Goal: Task Accomplishment & Management: Complete application form

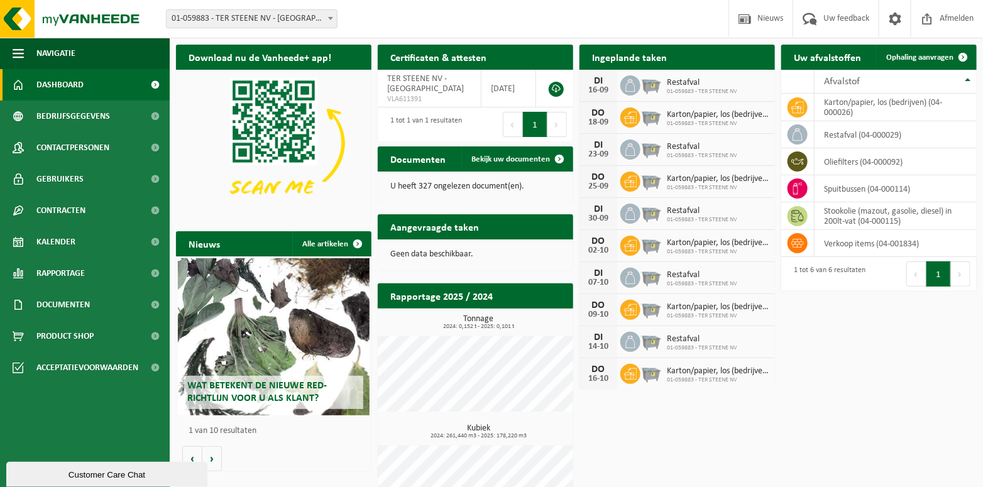
click at [258, 22] on span "01-059883 - TER STEENE NV - [GEOGRAPHIC_DATA]" at bounding box center [252, 19] width 170 height 18
click at [75, 113] on span "Bedrijfsgegevens" at bounding box center [73, 116] width 74 height 31
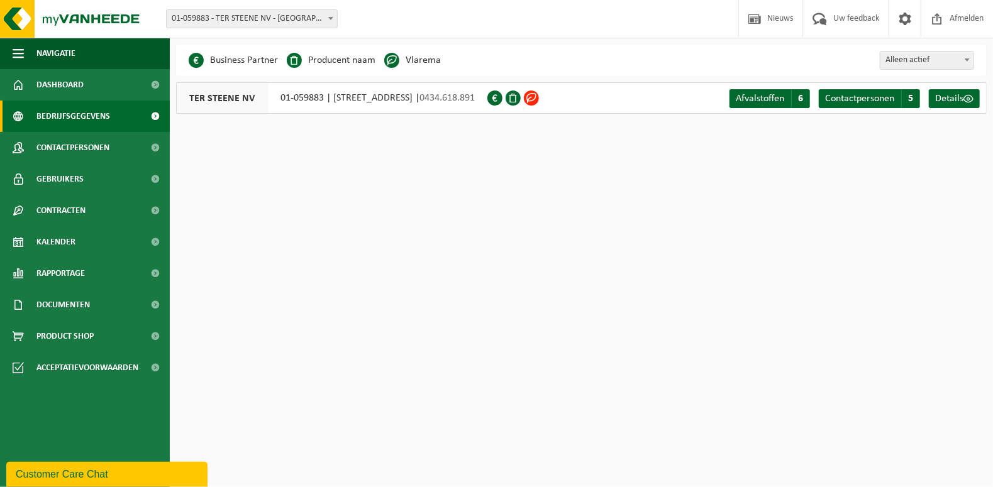
click at [90, 146] on span "Contactpersonen" at bounding box center [72, 147] width 73 height 31
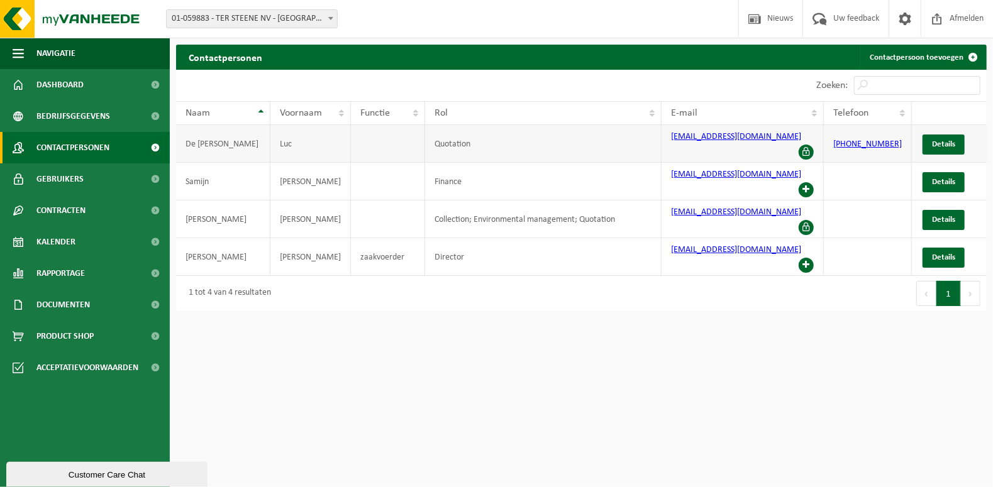
click at [808, 145] on span at bounding box center [805, 152] width 15 height 15
click at [805, 220] on span at bounding box center [805, 227] width 15 height 15
drag, startPoint x: 766, startPoint y: 143, endPoint x: 653, endPoint y: 139, distance: 113.2
click at [653, 139] on tr "De Milt Luc Quotation lucdemilt@tersteene.be +32474664501 Details" at bounding box center [581, 144] width 810 height 38
copy tr "lucdemilt@tersteene.be"
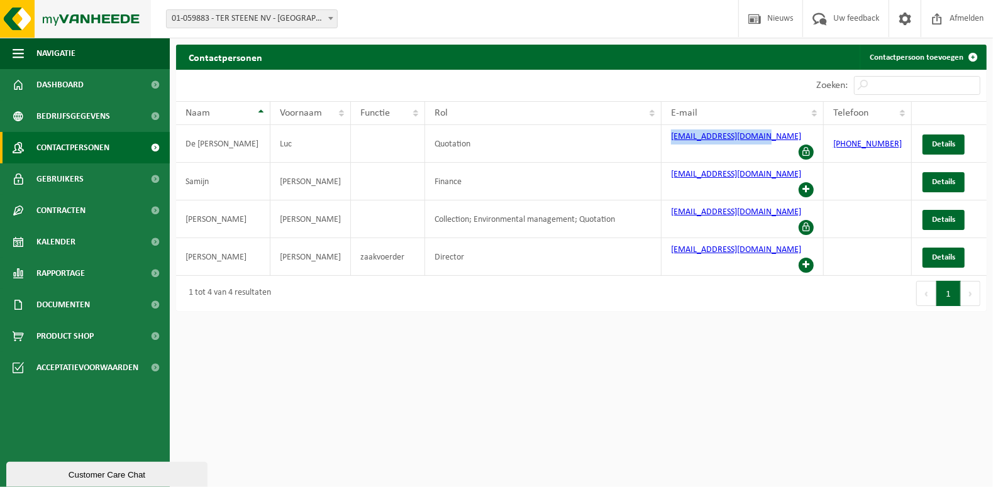
click at [63, 13] on img at bounding box center [75, 19] width 151 height 38
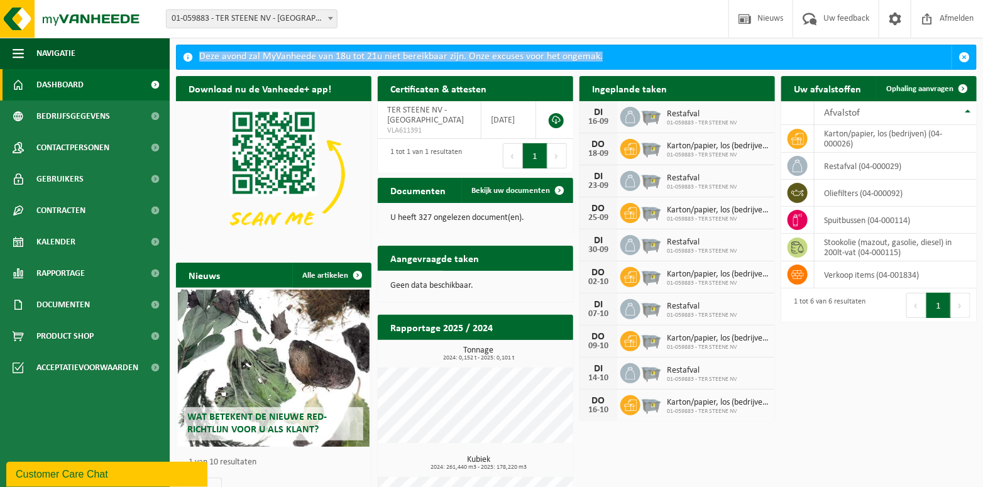
drag, startPoint x: 192, startPoint y: 52, endPoint x: 602, endPoint y: 65, distance: 410.1
click at [602, 65] on div "Deze avond zal MyVanheede van 18u tot 21u niet bereikbaar zijn. Onze excuses vo…" at bounding box center [576, 57] width 801 height 25
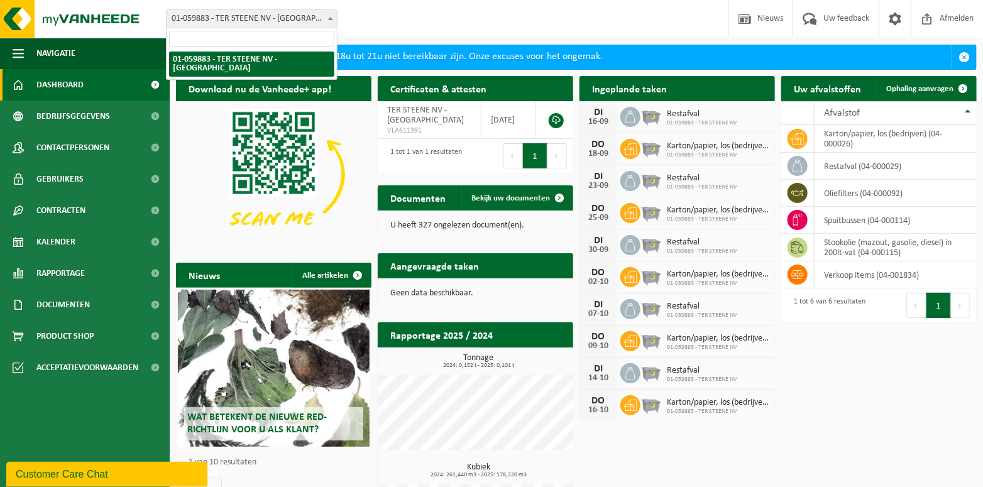
click at [192, 19] on span "01-059883 - TER STEENE NV - [GEOGRAPHIC_DATA]" at bounding box center [252, 19] width 170 height 18
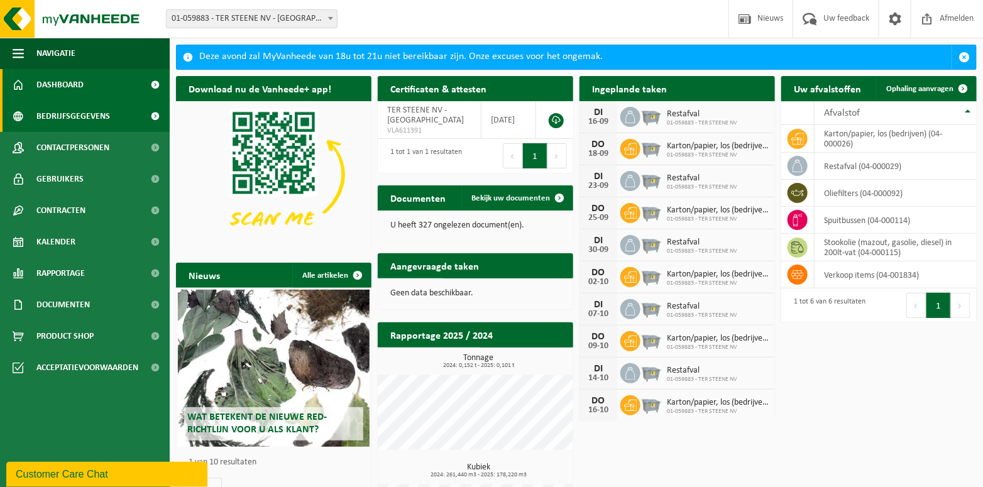
click at [84, 124] on span "Bedrijfsgegevens" at bounding box center [73, 116] width 74 height 31
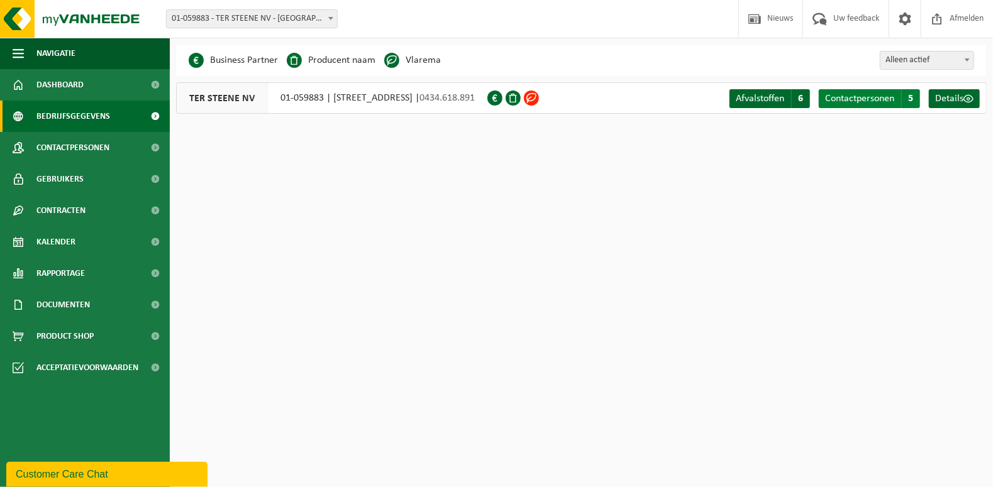
click at [871, 94] on span "Contactpersonen" at bounding box center [859, 99] width 69 height 10
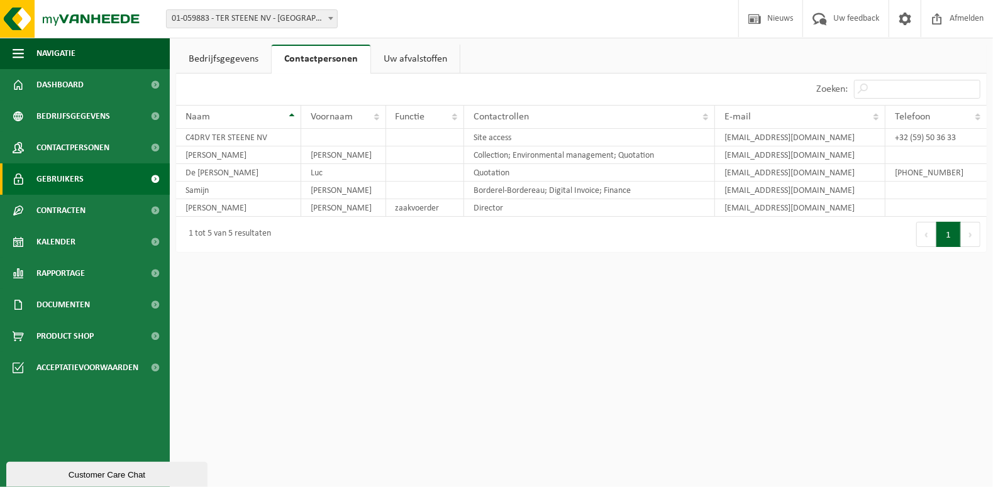
click at [75, 187] on span "Gebruikers" at bounding box center [59, 178] width 47 height 31
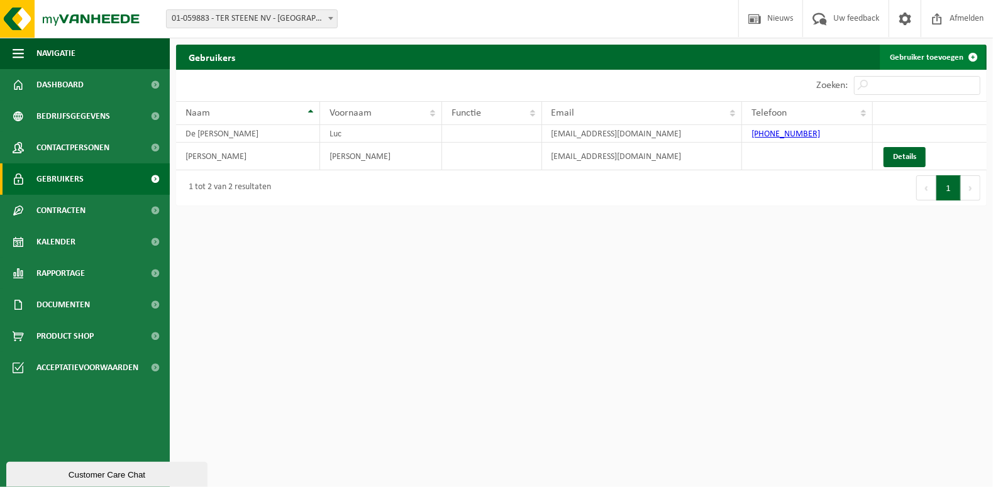
click at [930, 54] on link "Gebruiker toevoegen" at bounding box center [932, 57] width 106 height 25
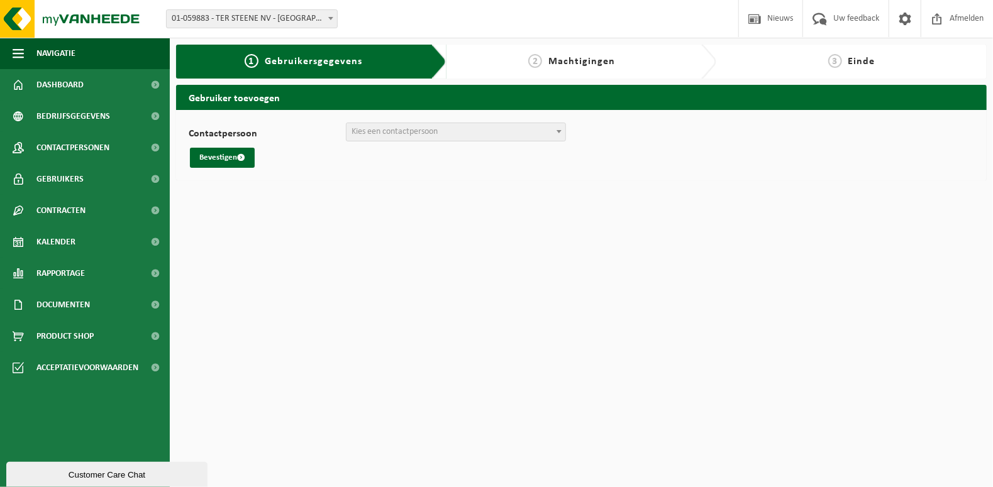
click at [407, 131] on span "Kies een contactpersoon" at bounding box center [394, 131] width 86 height 9
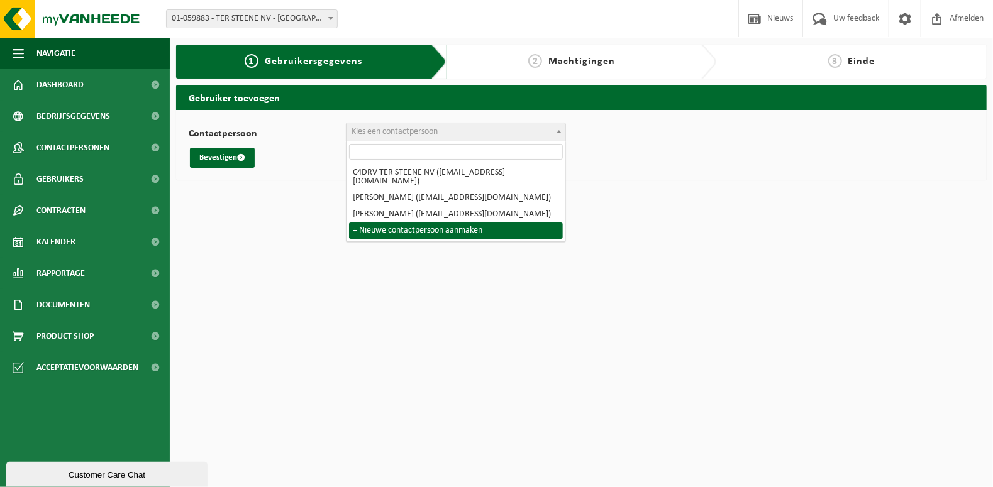
select select "0"
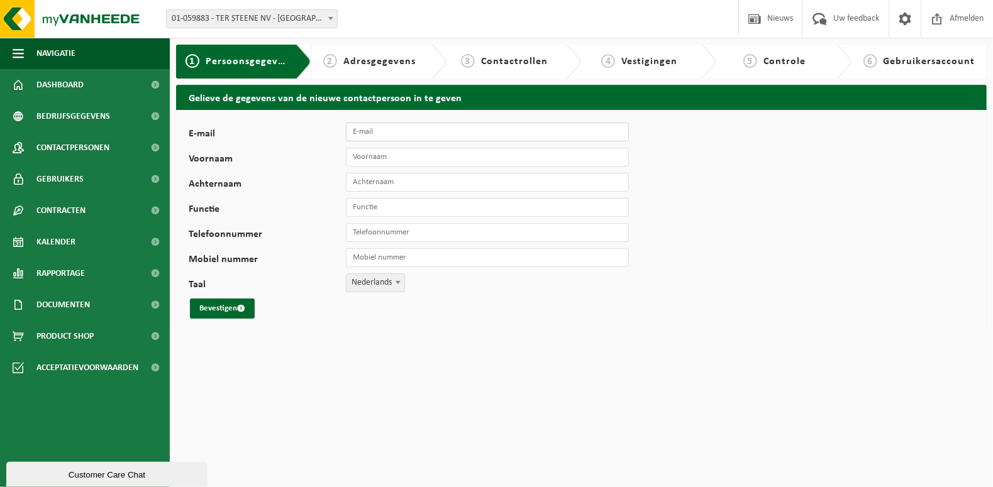
click at [374, 138] on input "E-mail" at bounding box center [487, 132] width 283 height 19
type input "morgan.lamote@spegelaere.com"
click at [376, 155] on input "Voornaam" at bounding box center [487, 157] width 283 height 19
type input "M"
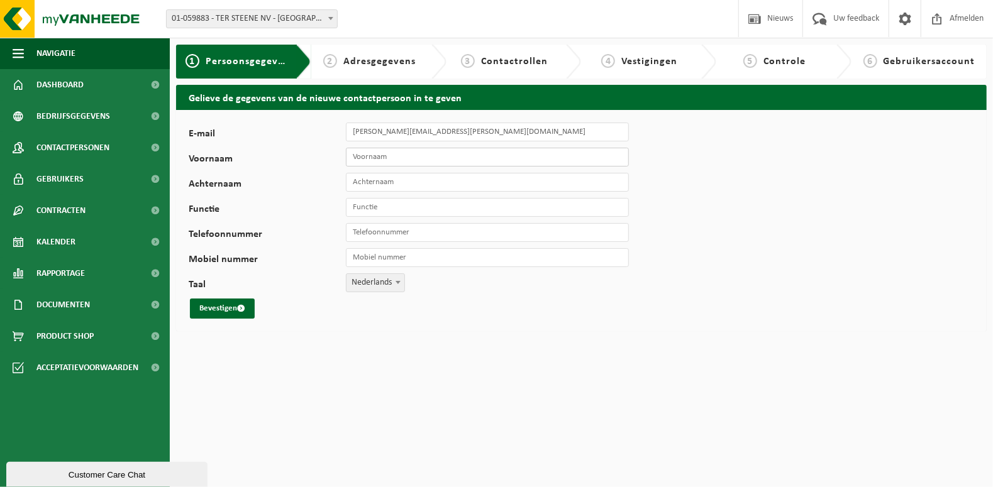
type input "m"
type input "L"
type input "Morgan"
click at [362, 184] on input "Achternaam" at bounding box center [487, 182] width 283 height 19
type input "Lamote"
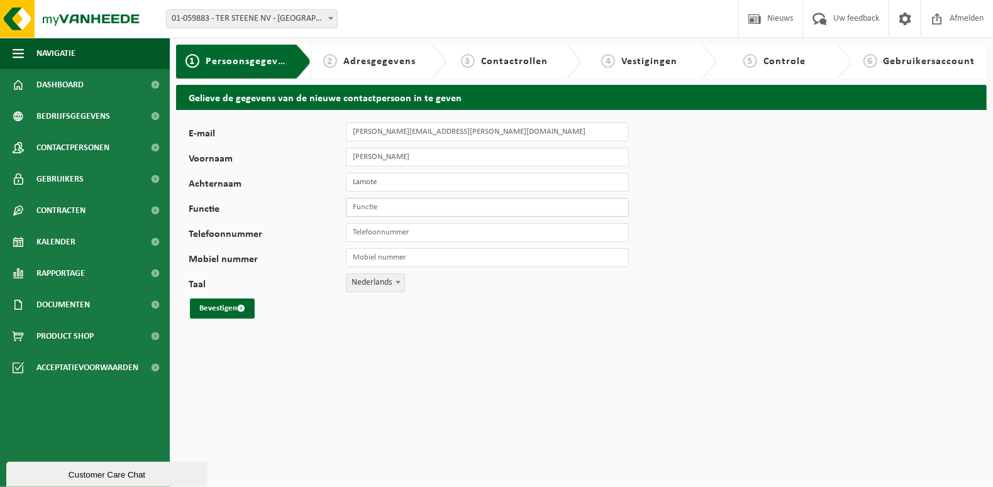
click at [349, 207] on input "Functie" at bounding box center [487, 207] width 283 height 19
click at [355, 207] on input "Functie" at bounding box center [487, 207] width 283 height 19
click at [360, 206] on input "Functie" at bounding box center [487, 207] width 283 height 19
type input "After sales manager"
click at [360, 232] on input "Telefoonnummer" at bounding box center [487, 232] width 283 height 19
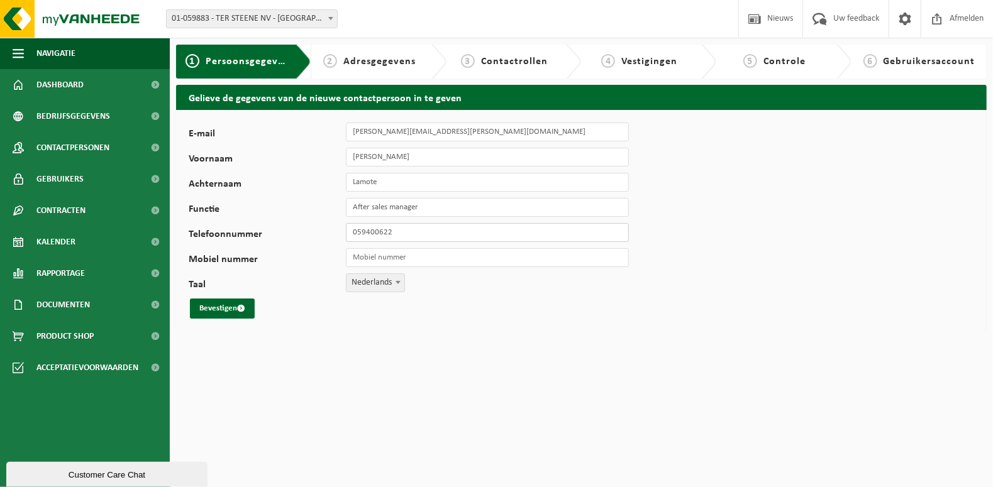
type input "+32 59 40 06 22"
click at [74, 175] on span "Gebruikers" at bounding box center [59, 178] width 47 height 31
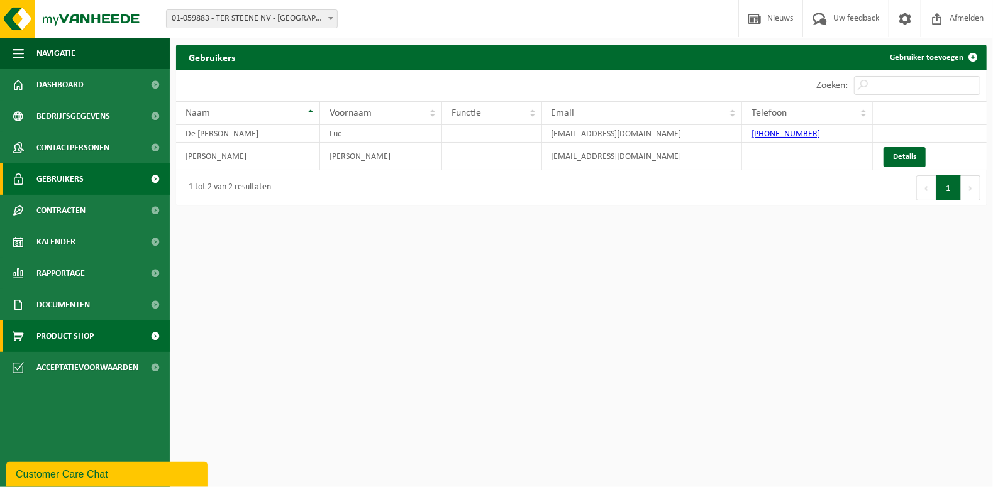
click at [61, 336] on span "Product Shop" at bounding box center [64, 336] width 57 height 31
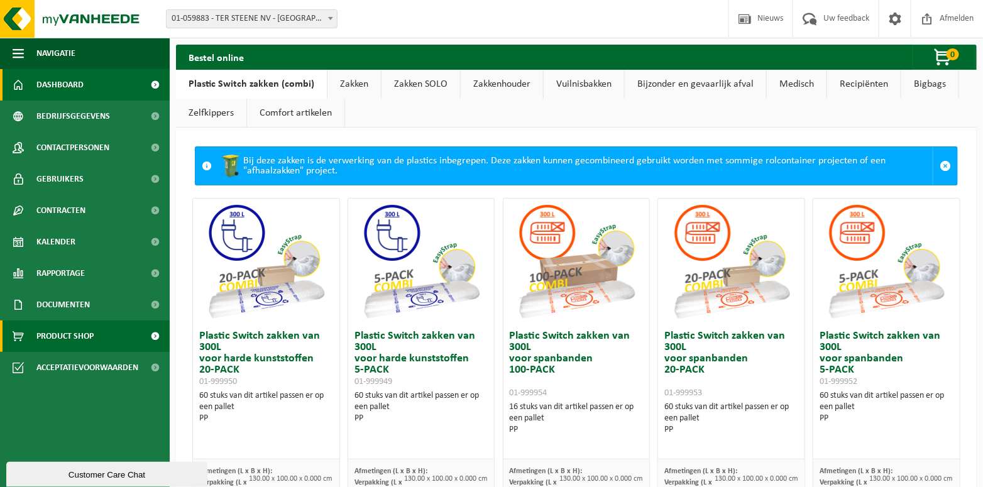
click at [63, 91] on span "Dashboard" at bounding box center [59, 84] width 47 height 31
